Goal: Task Accomplishment & Management: Complete application form

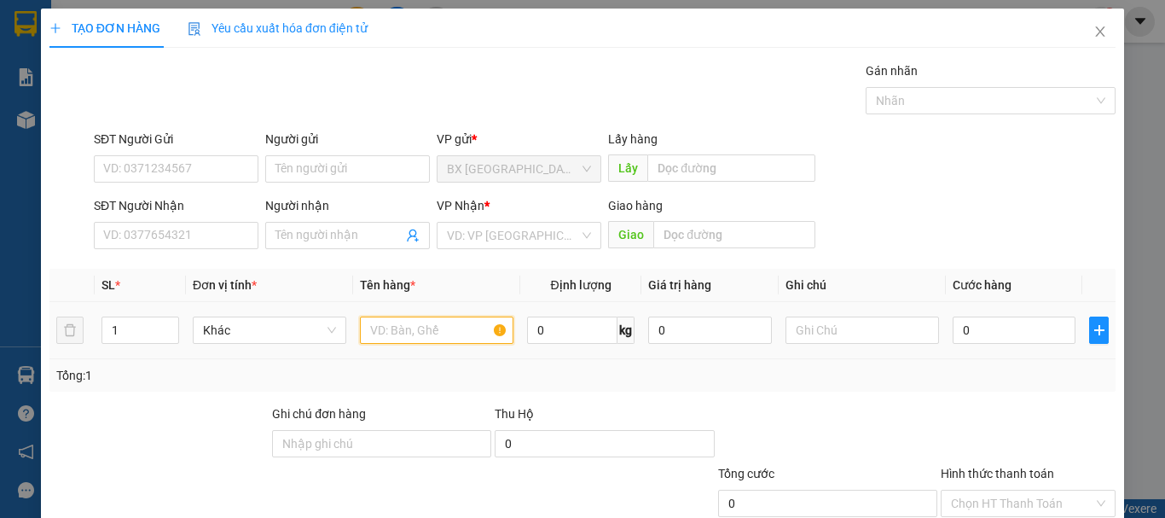
click at [398, 343] on input "text" at bounding box center [437, 329] width 154 height 27
type input "2 THÙNG"
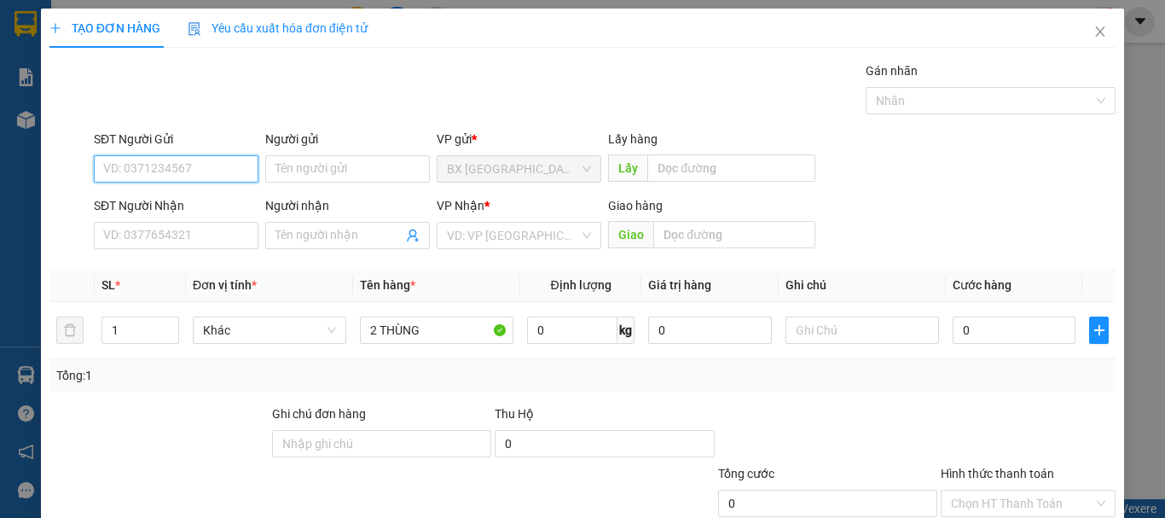
click at [155, 170] on input "SĐT Người Gửi" at bounding box center [176, 168] width 165 height 27
type input "0908207677"
click at [137, 218] on div "SĐT Người Nhận" at bounding box center [176, 209] width 165 height 26
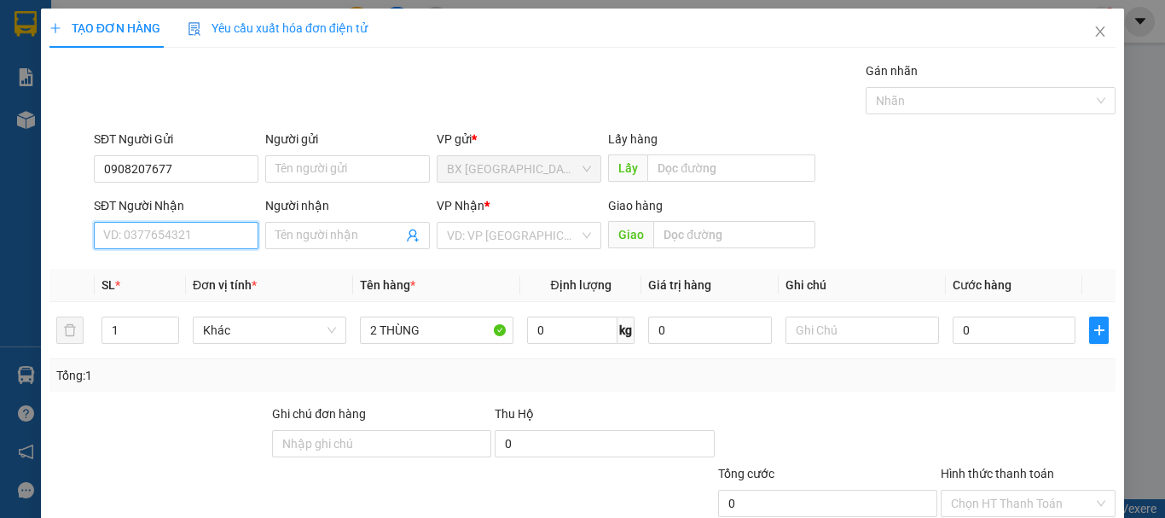
click at [138, 223] on input "SĐT Người Nhận" at bounding box center [176, 235] width 165 height 27
click at [142, 241] on input "SĐT Người Nhận" at bounding box center [176, 235] width 165 height 27
click at [142, 239] on input "SĐT Người Nhận" at bounding box center [176, 235] width 165 height 27
type input "0908207677"
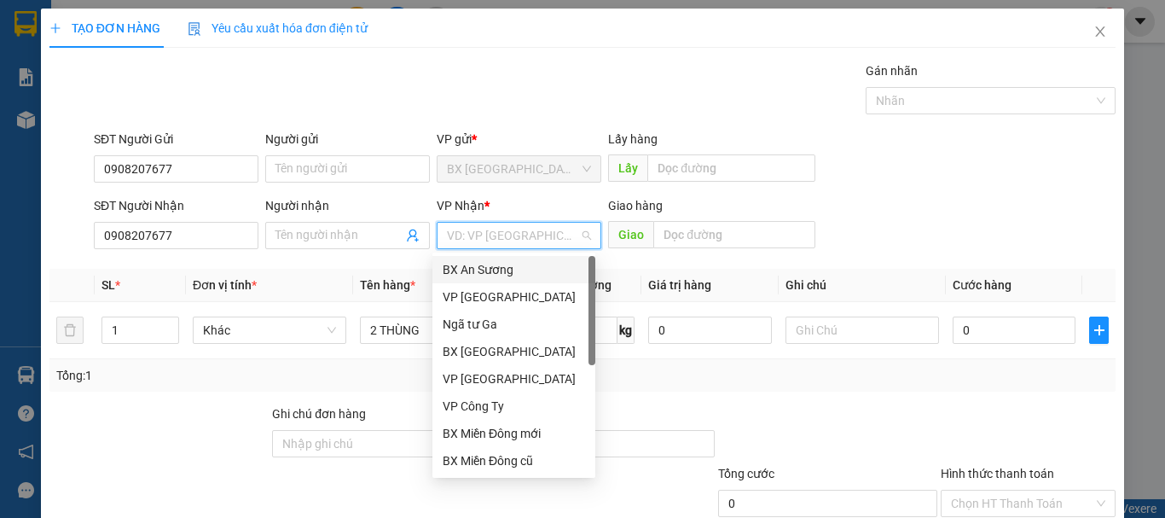
click at [532, 247] on input "search" at bounding box center [513, 236] width 132 height 26
click at [509, 456] on div "BX Miền Đông cũ" at bounding box center [514, 460] width 142 height 19
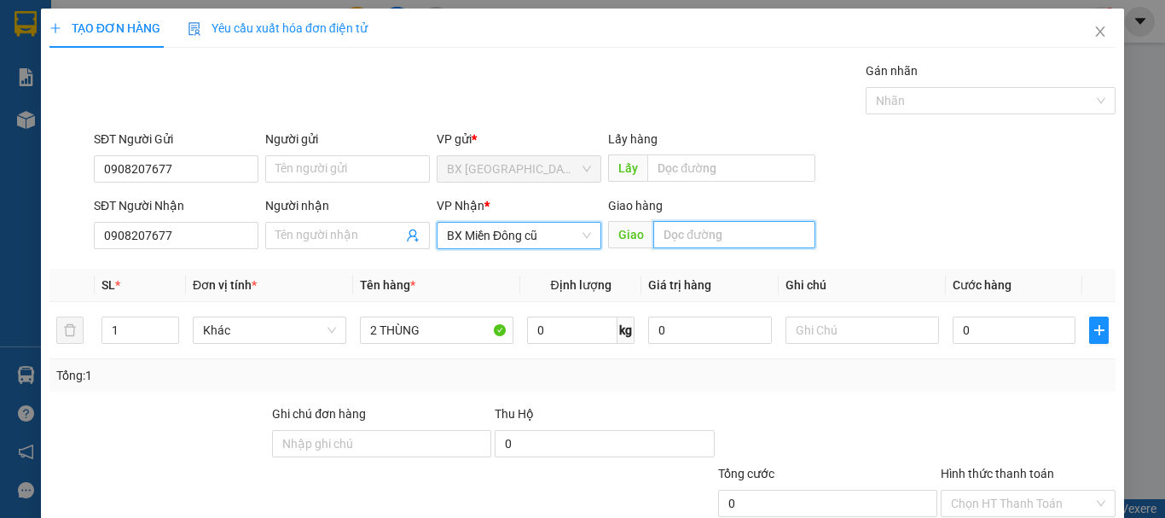
click at [725, 236] on input "text" at bounding box center [734, 234] width 162 height 27
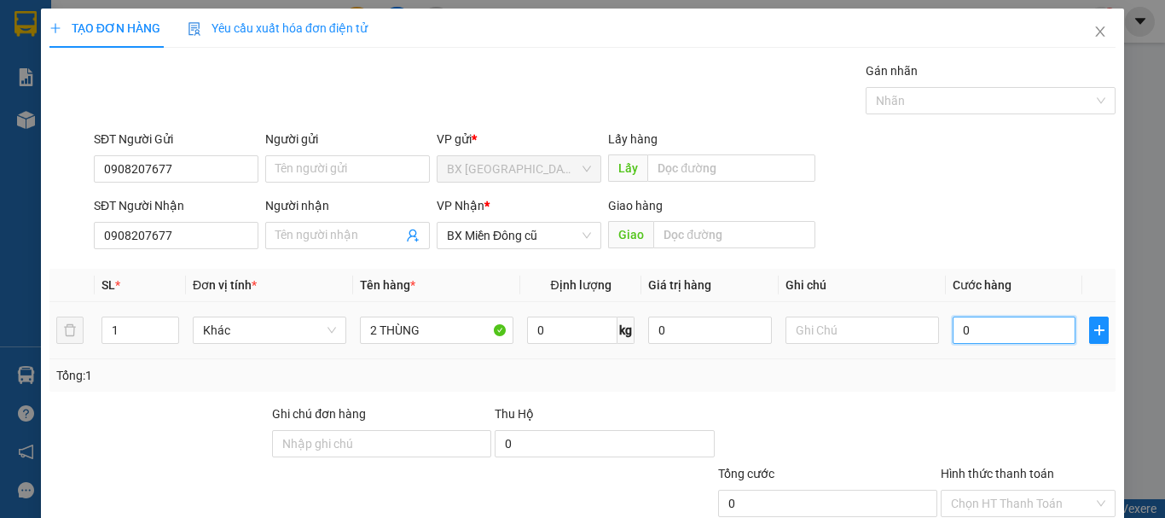
click at [1000, 330] on input "0" at bounding box center [1014, 329] width 123 height 27
type input "1"
type input "15"
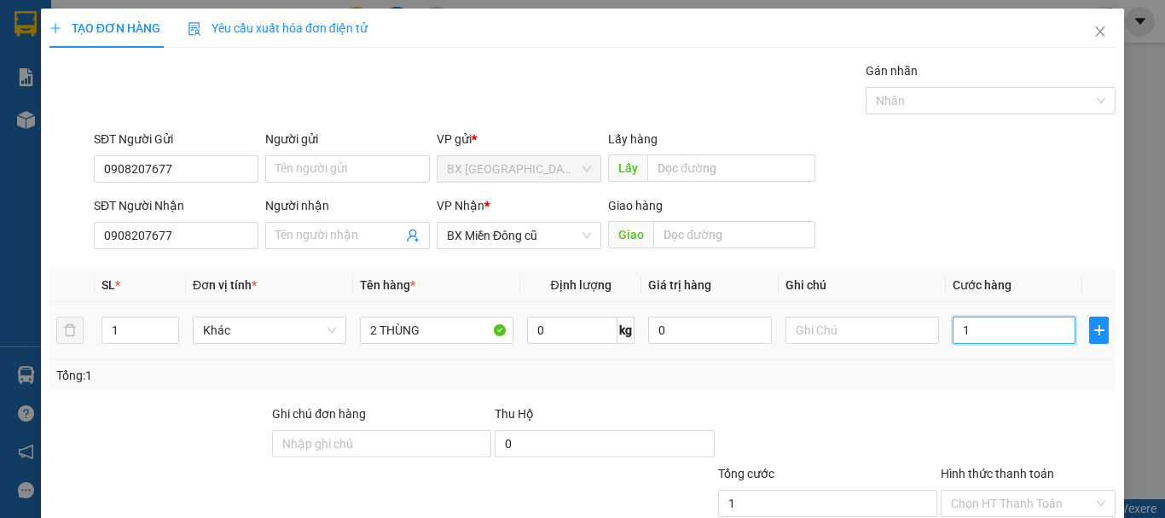
type input "15"
type input "150"
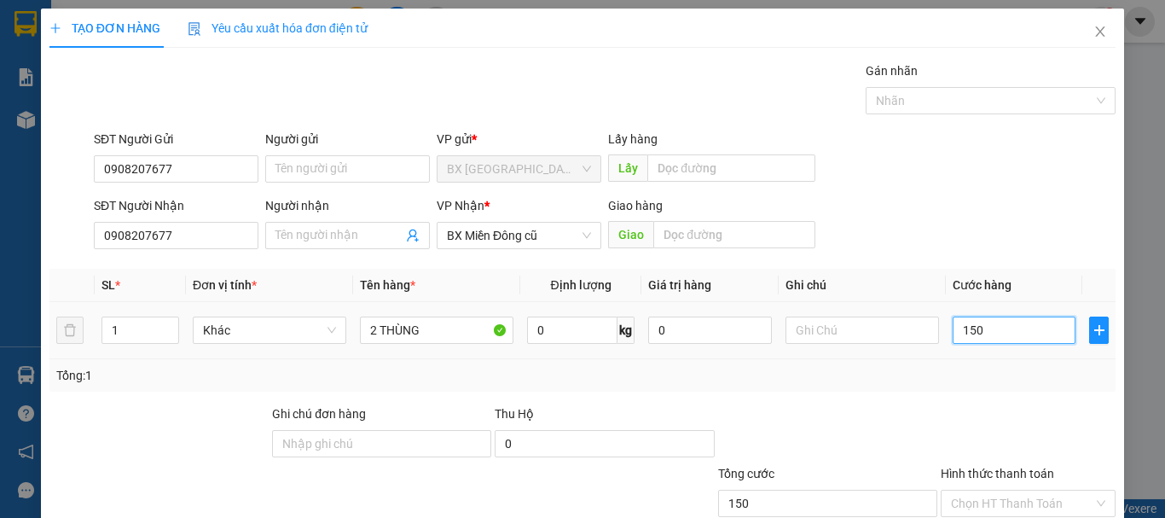
type input "1.500"
type input "15.000"
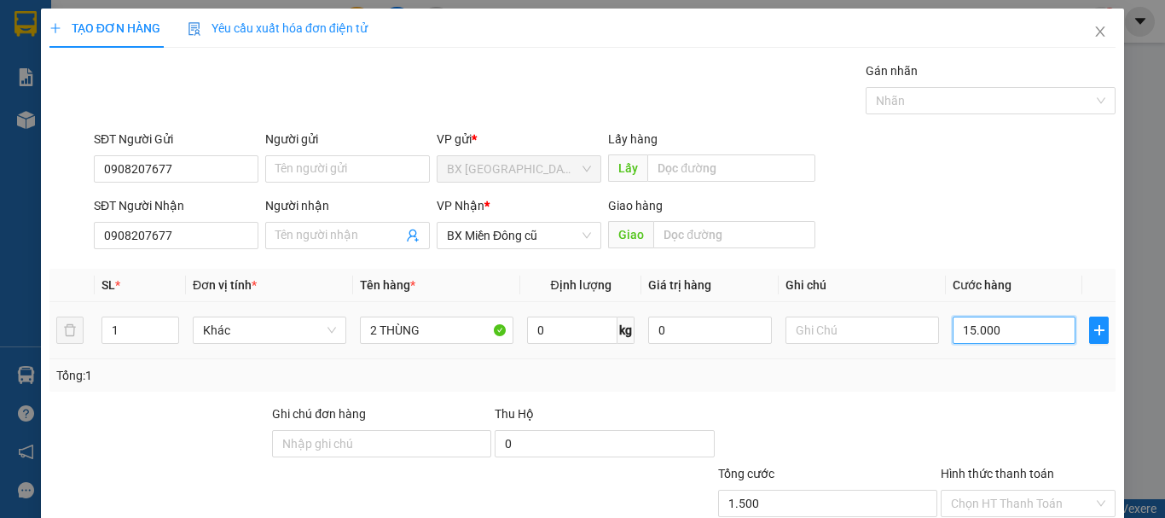
type input "15.000"
type input "150.000"
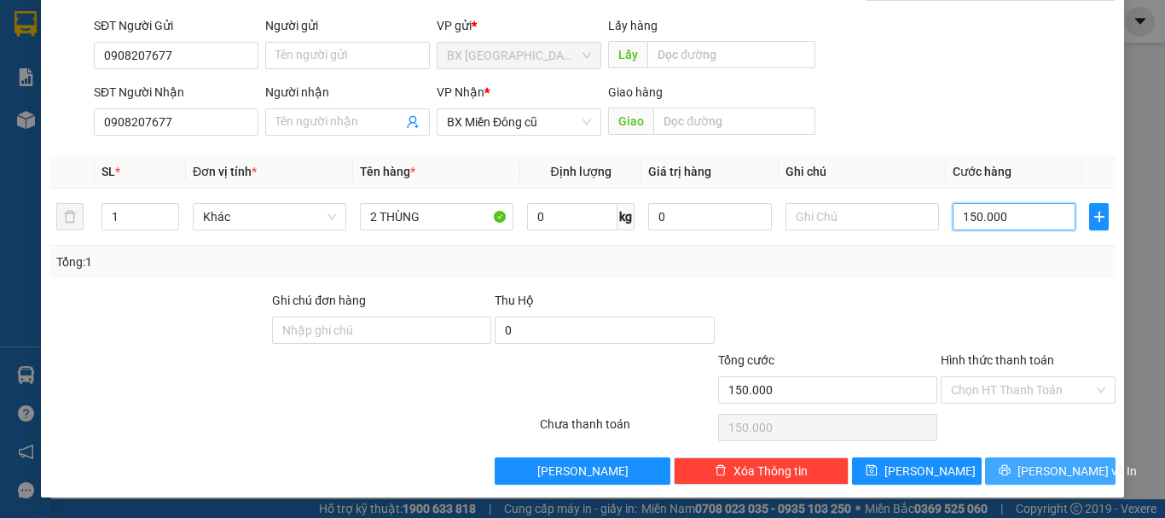
type input "150.000"
click at [996, 471] on button "[PERSON_NAME] và In" at bounding box center [1050, 470] width 131 height 27
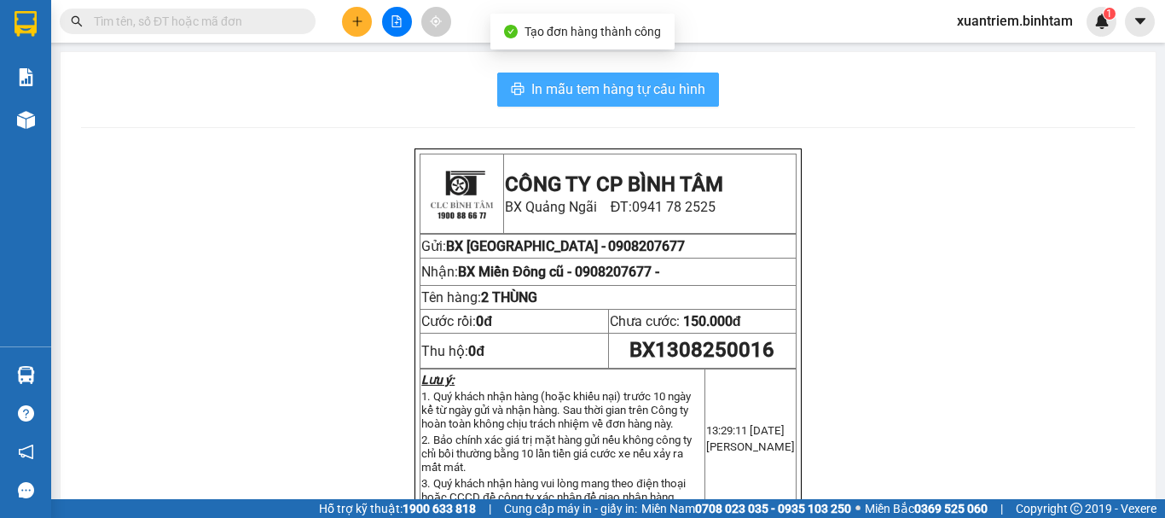
click at [559, 94] on span "In mẫu tem hàng tự cấu hình" at bounding box center [618, 88] width 174 height 21
click at [582, 84] on span "In mẫu tem hàng tự cấu hình" at bounding box center [618, 88] width 174 height 21
